Goal: Transaction & Acquisition: Purchase product/service

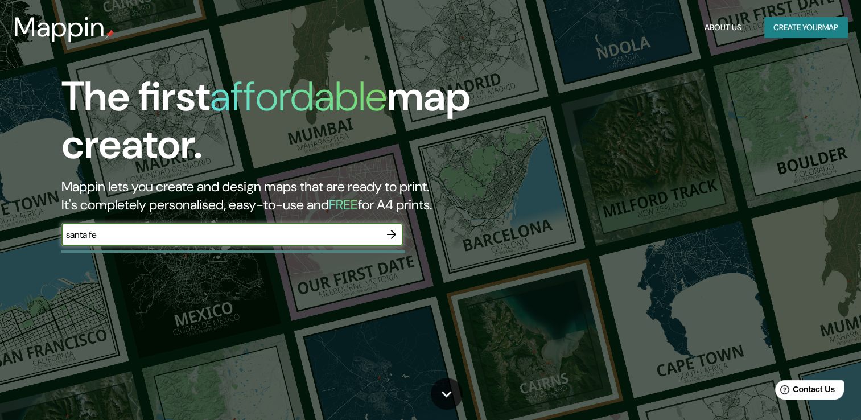
click at [126, 229] on input "santa fe" at bounding box center [220, 234] width 319 height 13
drag, startPoint x: 118, startPoint y: 238, endPoint x: 98, endPoint y: 234, distance: 20.2
click at [98, 234] on input "santa fe, [GEOGRAPHIC_DATA]" at bounding box center [220, 234] width 319 height 13
type input "santa fe"
click at [388, 233] on icon "button" at bounding box center [391, 235] width 14 height 14
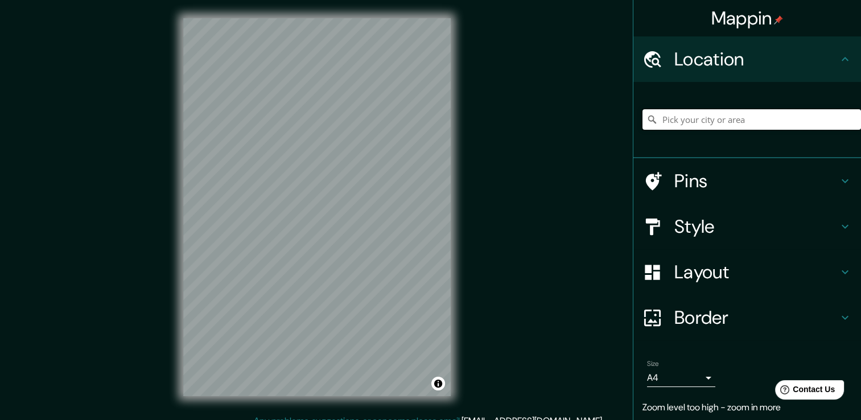
click at [676, 114] on input "Pick your city or area" at bounding box center [751, 119] width 218 height 20
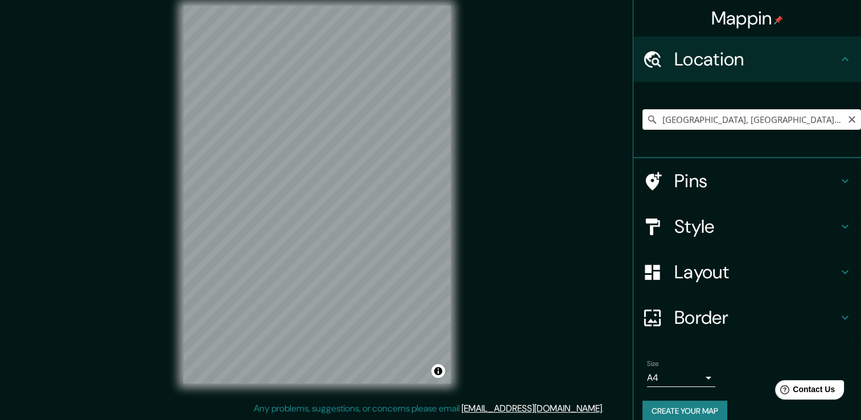
drag, startPoint x: 843, startPoint y: 118, endPoint x: 792, endPoint y: 119, distance: 51.2
click at [792, 119] on div "[GEOGRAPHIC_DATA], [GEOGRAPHIC_DATA], [GEOGRAPHIC_DATA]" at bounding box center [751, 119] width 218 height 20
click at [818, 117] on input "[GEOGRAPHIC_DATA], [GEOGRAPHIC_DATA], [GEOGRAPHIC_DATA]" at bounding box center [751, 119] width 218 height 20
click at [837, 119] on input "[GEOGRAPHIC_DATA], [GEOGRAPHIC_DATA], [GEOGRAPHIC_DATA]" at bounding box center [751, 119] width 218 height 20
click at [830, 121] on input "[GEOGRAPHIC_DATA], [GEOGRAPHIC_DATA], [GEOGRAPHIC_DATA]" at bounding box center [751, 119] width 218 height 20
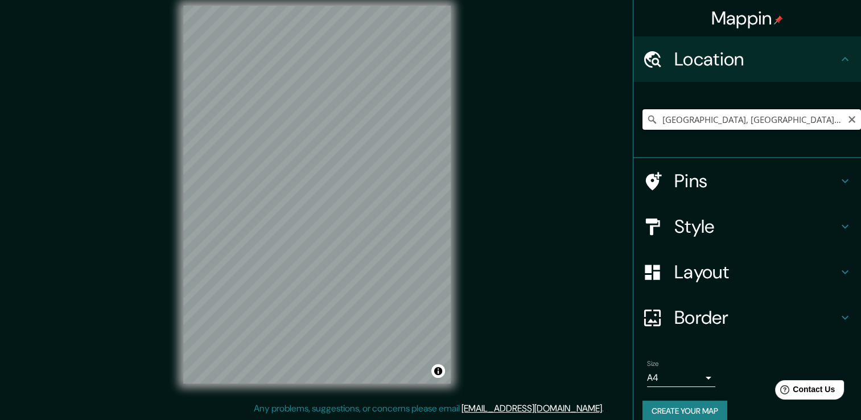
click at [830, 121] on input "[GEOGRAPHIC_DATA], [GEOGRAPHIC_DATA], [GEOGRAPHIC_DATA]" at bounding box center [751, 119] width 218 height 20
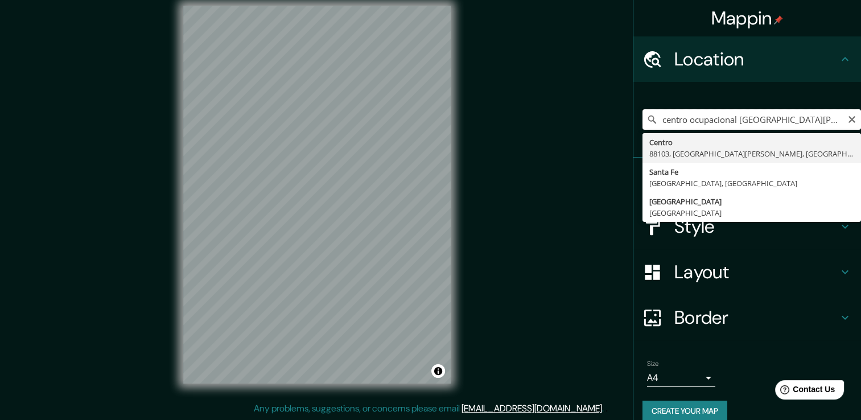
drag, startPoint x: 822, startPoint y: 121, endPoint x: 646, endPoint y: 134, distance: 176.2
type input "[GEOGRAPHIC_DATA], [GEOGRAPHIC_DATA][PERSON_NAME], [GEOGRAPHIC_DATA][PERSON_NAM…"
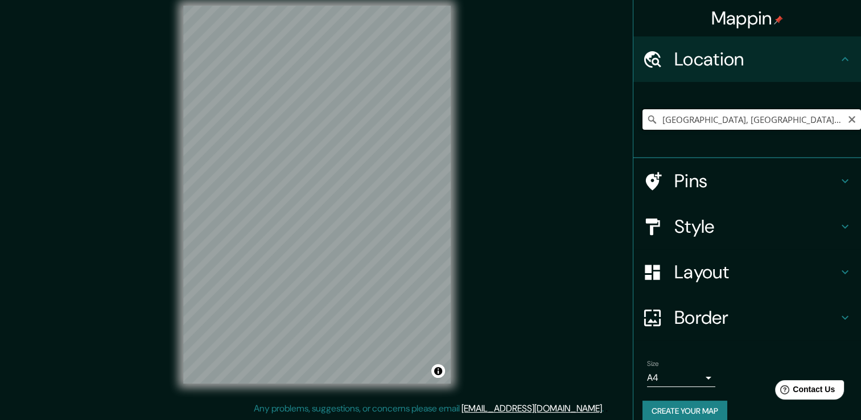
click at [720, 119] on input "[GEOGRAPHIC_DATA], [GEOGRAPHIC_DATA][PERSON_NAME], [GEOGRAPHIC_DATA][PERSON_NAM…" at bounding box center [751, 119] width 218 height 20
paste input "Av. Los [PERSON_NAME] 2569"
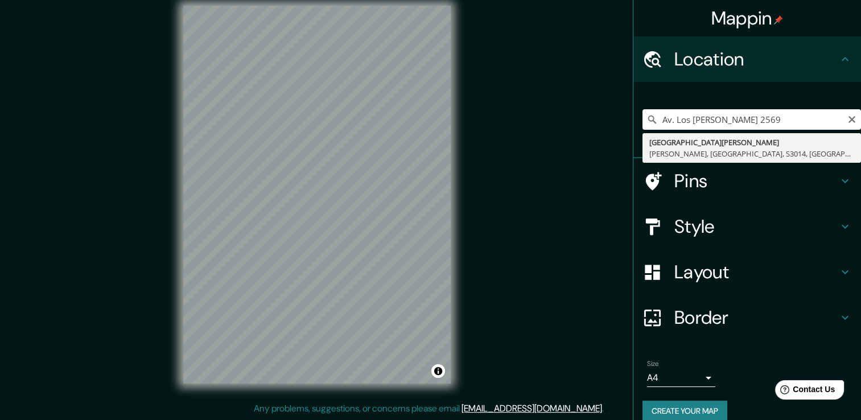
type input "[GEOGRAPHIC_DATA][PERSON_NAME][GEOGRAPHIC_DATA][PERSON_NAME], [GEOGRAPHIC_DATA]…"
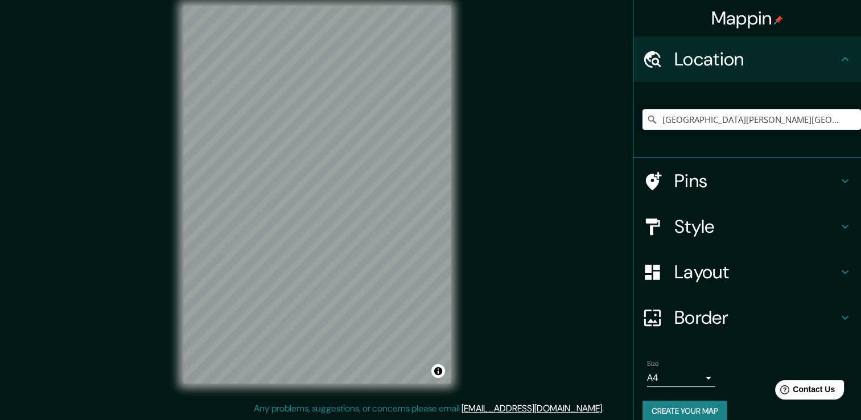
click at [746, 177] on h4 "Pins" at bounding box center [756, 180] width 164 height 23
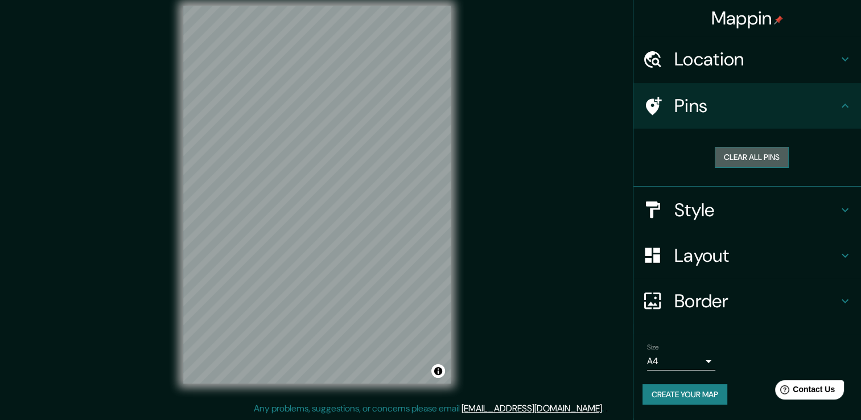
click at [735, 160] on button "Clear all pins" at bounding box center [751, 157] width 74 height 21
click at [657, 106] on icon at bounding box center [654, 106] width 16 height 18
click at [730, 159] on button "Clear all pins" at bounding box center [751, 157] width 74 height 21
click at [308, 6] on div at bounding box center [316, 6] width 267 height 0
click at [746, 157] on button "Clear all pins" at bounding box center [751, 157] width 74 height 21
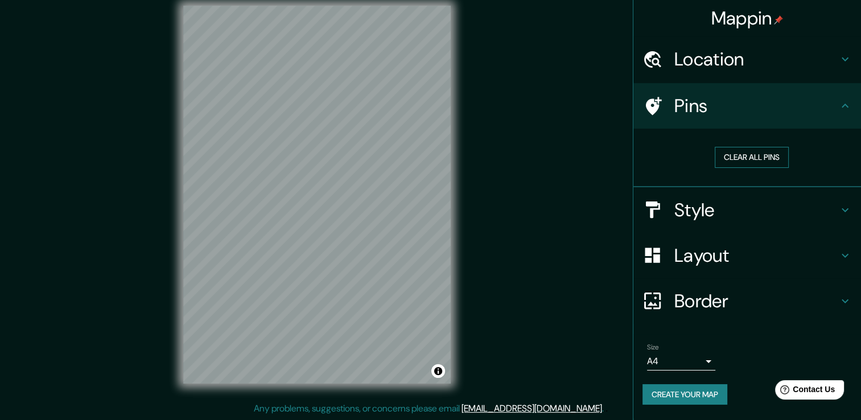
click at [746, 157] on button "Clear all pins" at bounding box center [751, 157] width 74 height 21
click at [749, 156] on button "Clear all pins" at bounding box center [751, 157] width 74 height 21
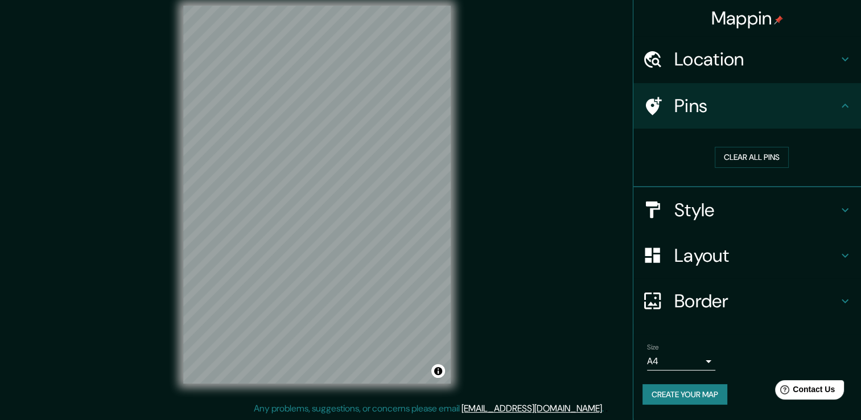
click at [787, 113] on h4 "Pins" at bounding box center [756, 105] width 164 height 23
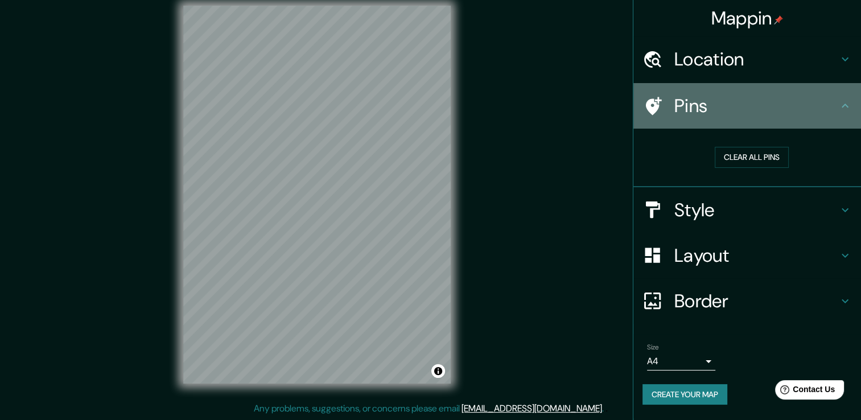
click at [690, 109] on h4 "Pins" at bounding box center [756, 105] width 164 height 23
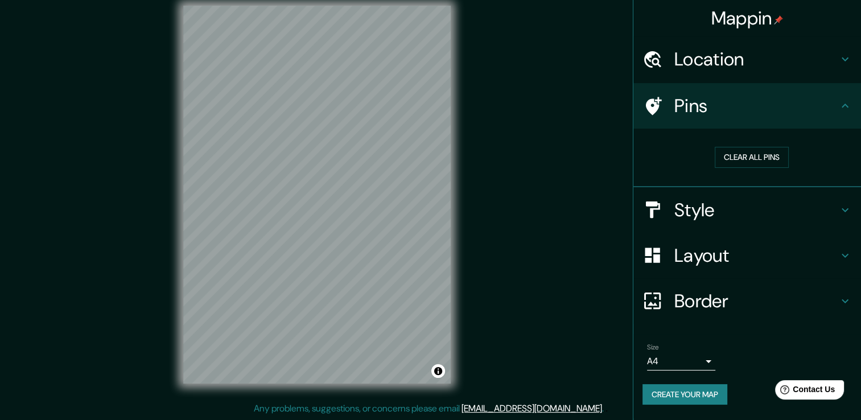
click at [620, 91] on div "Mappin Location [GEOGRAPHIC_DATA][PERSON_NAME][GEOGRAPHIC_DATA][PERSON_NAME], […" at bounding box center [430, 203] width 861 height 432
click at [753, 162] on button "Clear all pins" at bounding box center [751, 157] width 74 height 21
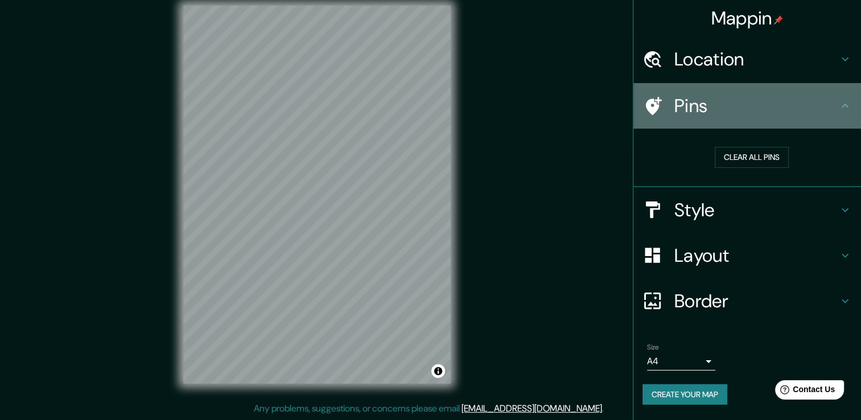
click at [747, 113] on h4 "Pins" at bounding box center [756, 105] width 164 height 23
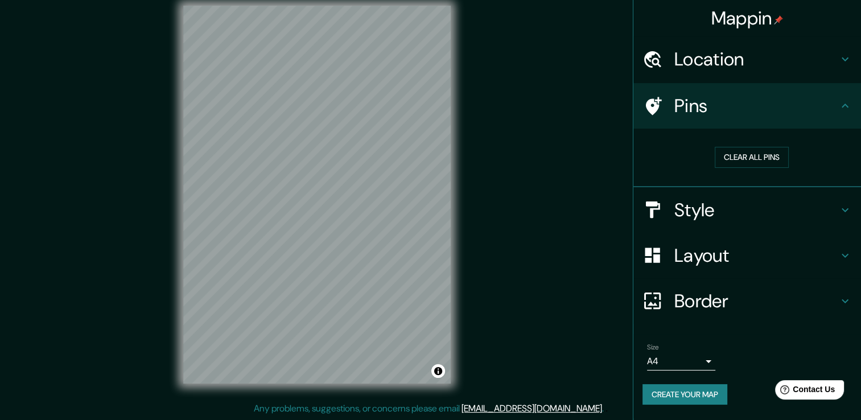
click at [661, 101] on icon at bounding box center [652, 106] width 20 height 20
click at [803, 96] on h4 "Pins" at bounding box center [756, 105] width 164 height 23
click at [804, 211] on h4 "Style" at bounding box center [756, 209] width 164 height 23
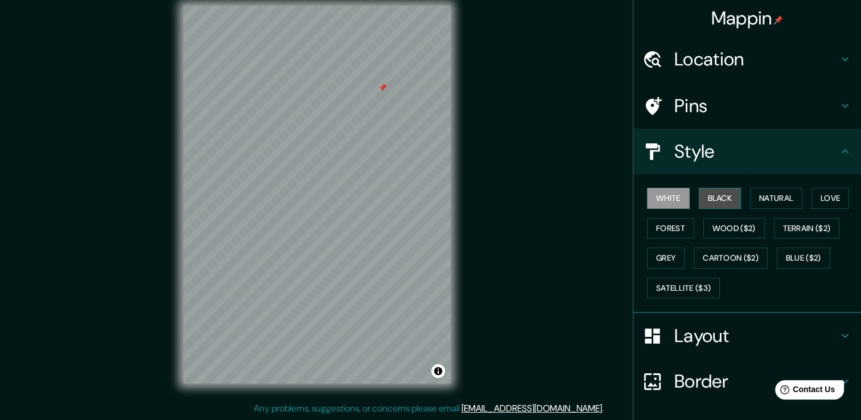
click at [723, 195] on button "Black" at bounding box center [719, 198] width 43 height 21
click at [830, 195] on button "Love" at bounding box center [830, 198] width 38 height 21
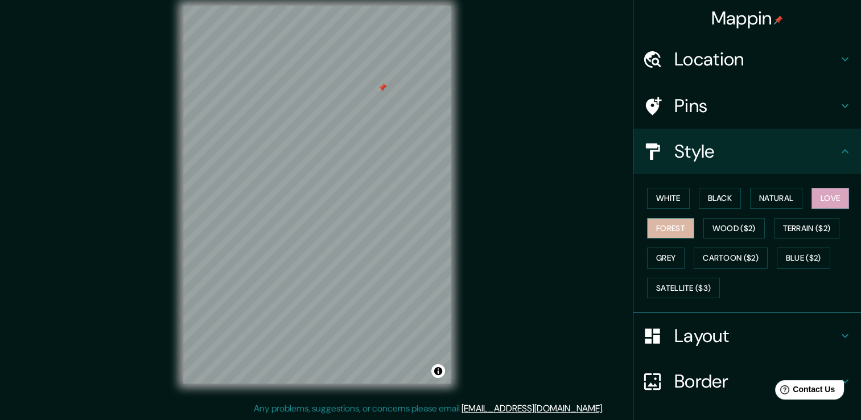
click at [671, 222] on button "Forest" at bounding box center [670, 228] width 47 height 21
click at [711, 231] on button "Wood ($2)" at bounding box center [733, 228] width 61 height 21
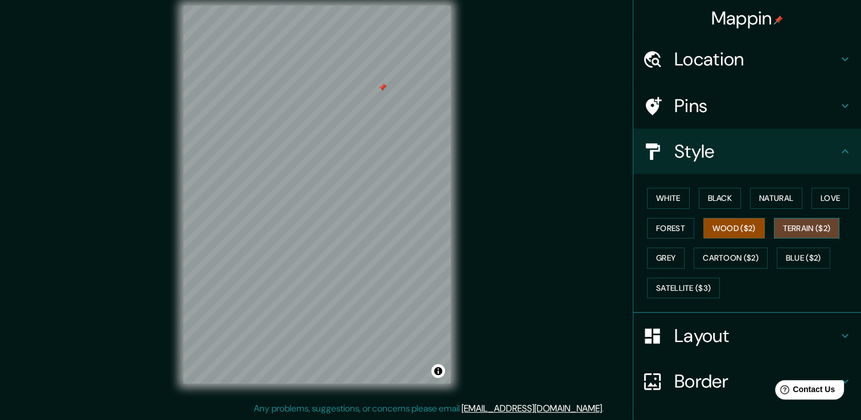
click at [791, 228] on button "Terrain ($2)" at bounding box center [807, 228] width 66 height 21
click at [664, 260] on button "Grey" at bounding box center [666, 257] width 38 height 21
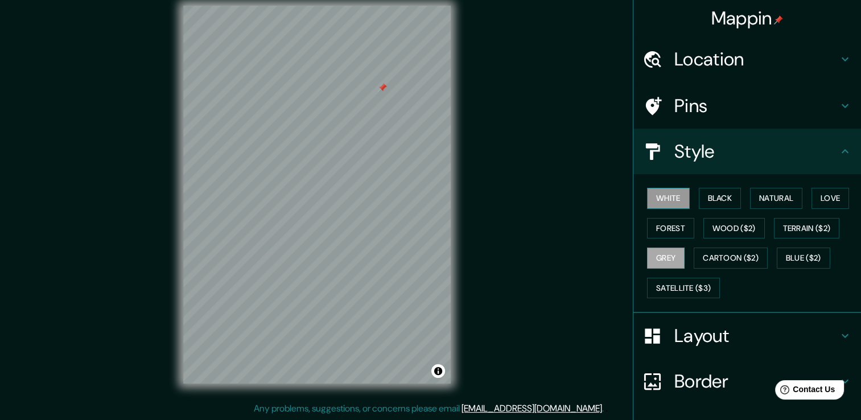
click at [663, 200] on button "White" at bounding box center [668, 198] width 43 height 21
